Goal: Find specific page/section: Find specific page/section

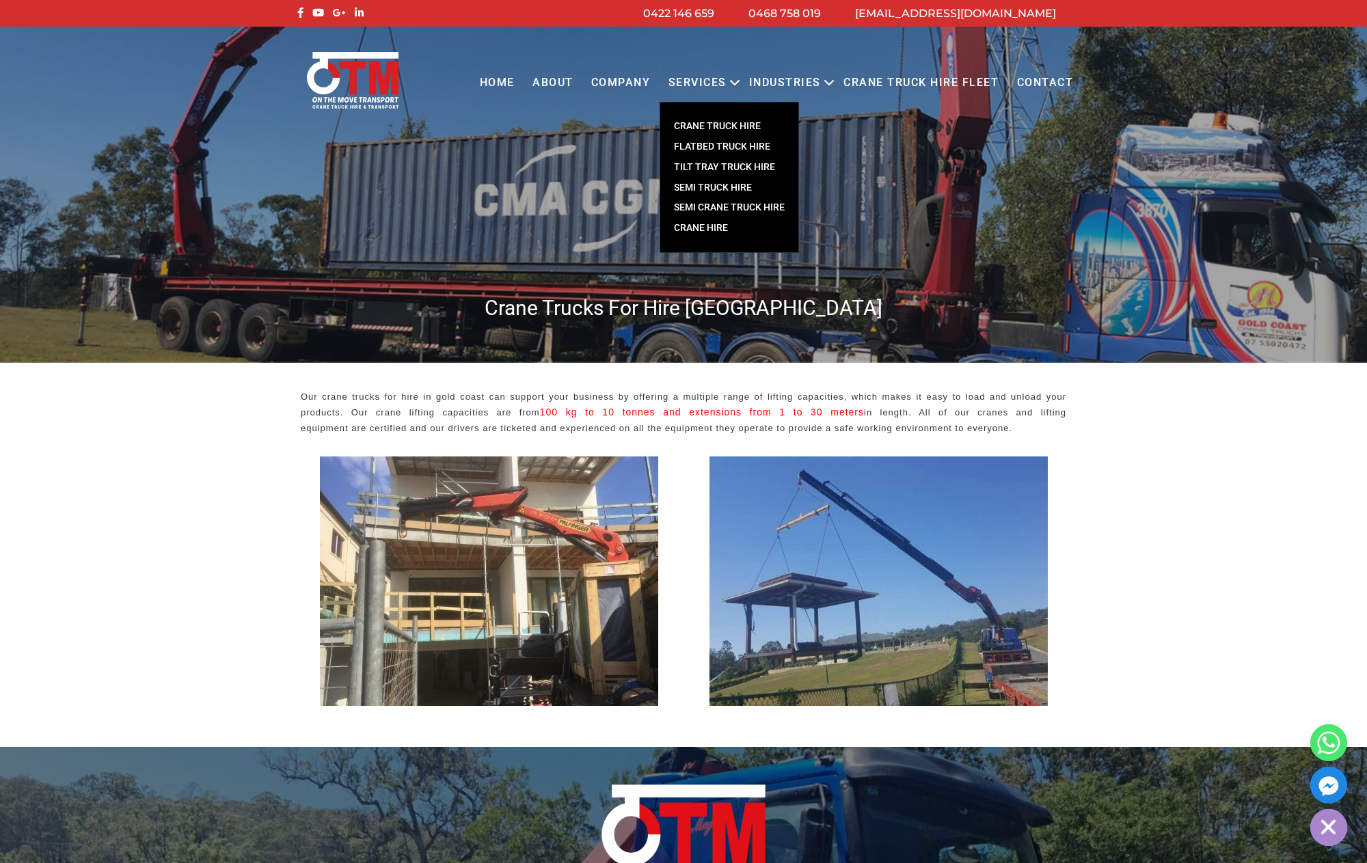
click at [718, 122] on link "CRANE TRUCK HIRE" at bounding box center [729, 126] width 138 height 21
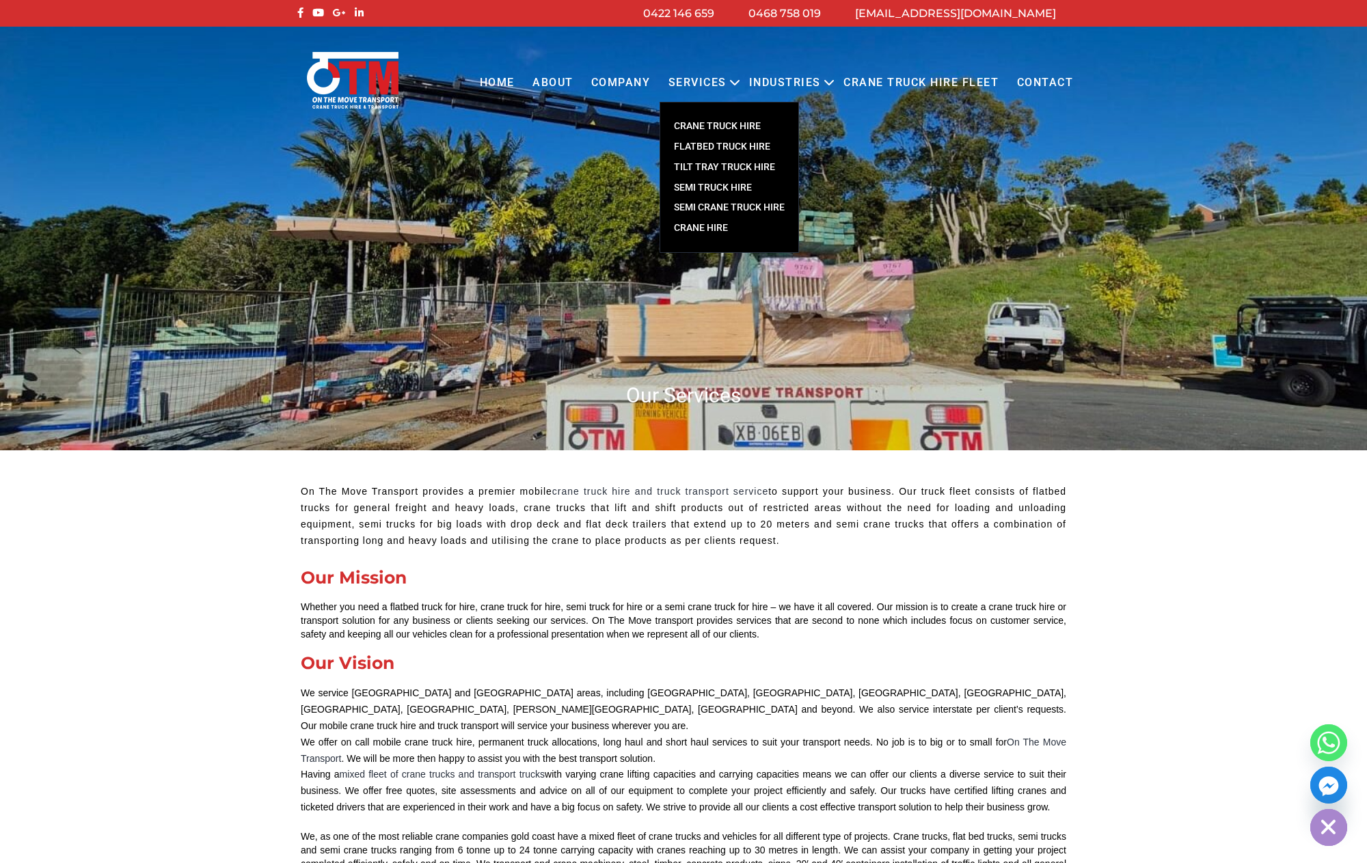
click at [738, 145] on link "FLATBED TRUCK HIRE" at bounding box center [729, 147] width 138 height 21
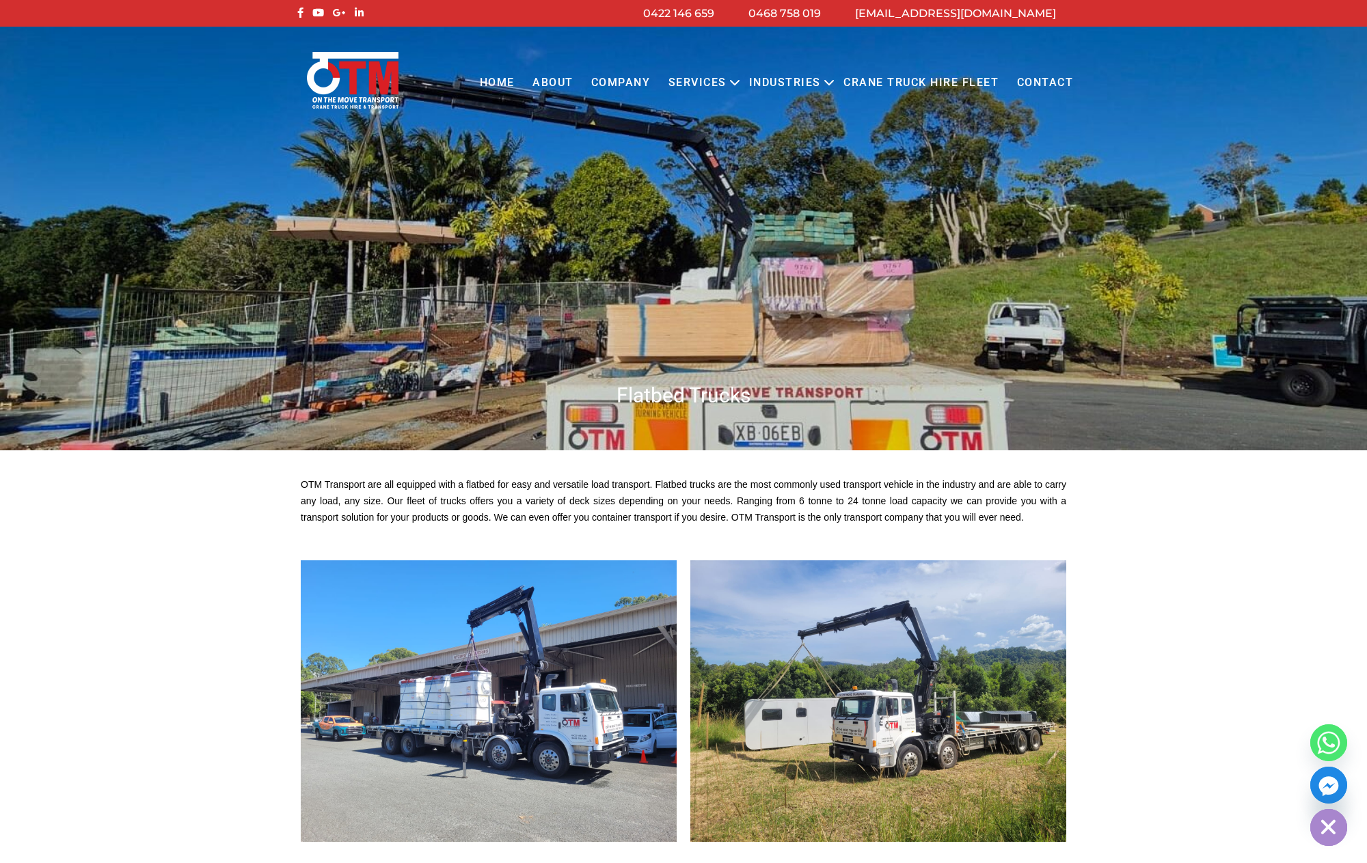
click at [1055, 81] on link "Contact" at bounding box center [1044, 83] width 74 height 38
